Goal: Task Accomplishment & Management: Use online tool/utility

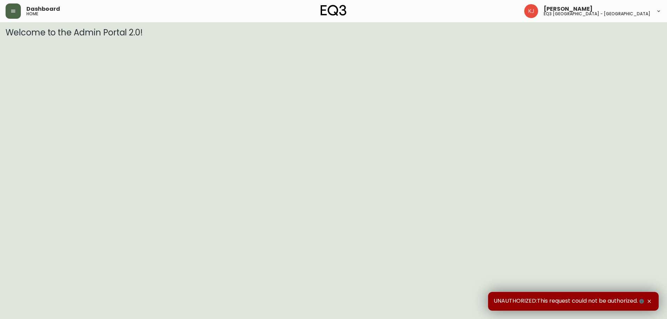
click at [13, 10] on icon "button" at bounding box center [13, 11] width 6 height 6
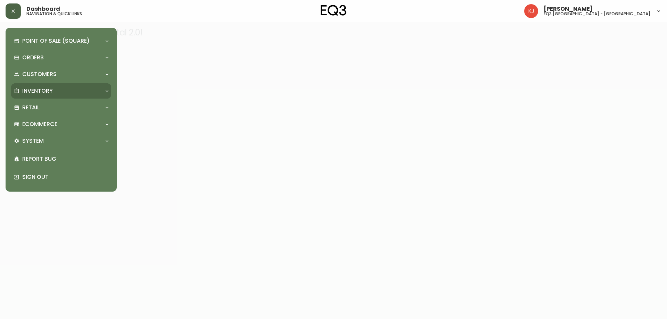
click at [34, 89] on p "Inventory" at bounding box center [37, 91] width 31 height 8
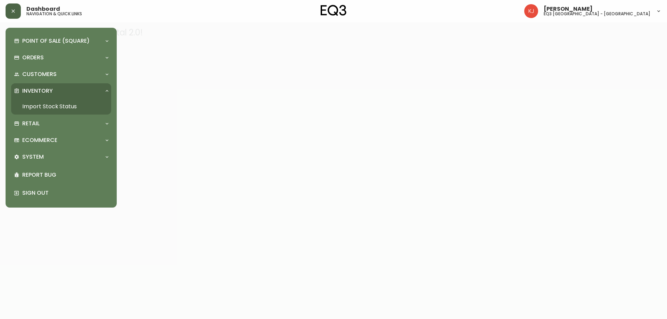
click at [50, 106] on link "Import Stock Status" at bounding box center [61, 107] width 100 height 16
